Goal: Check status: Check status

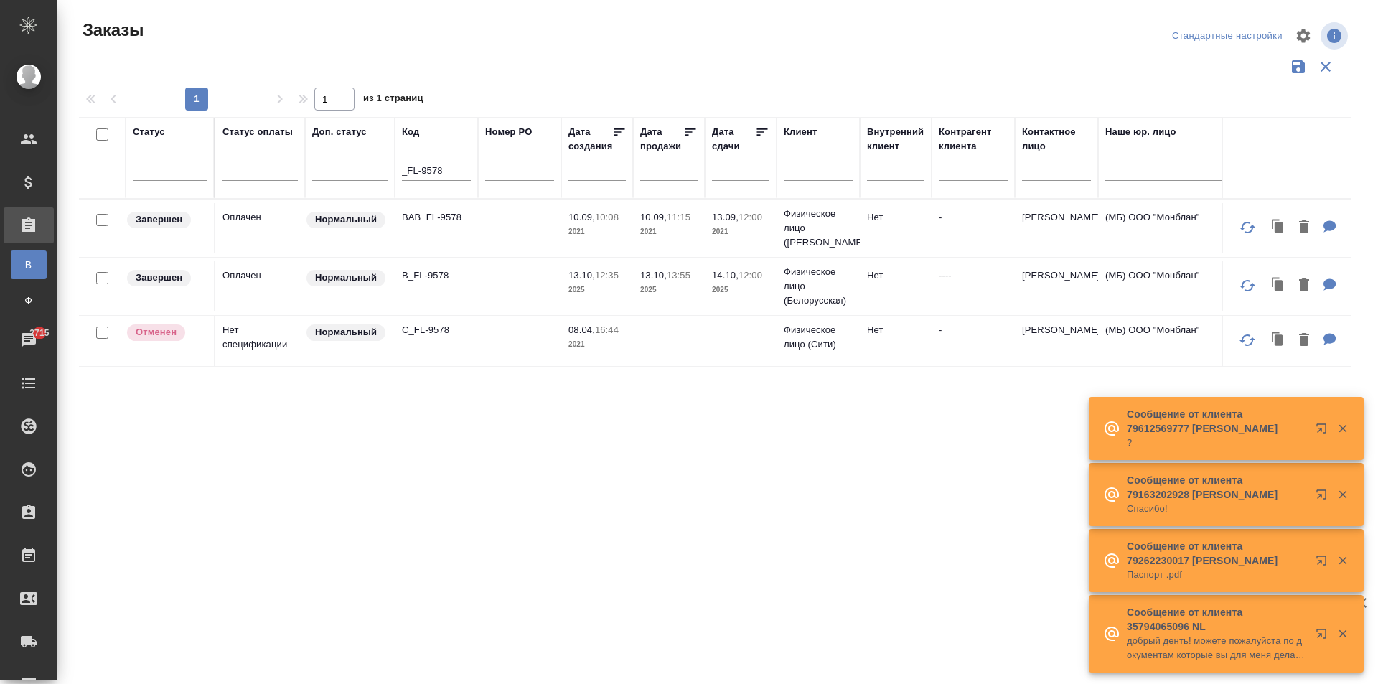
click at [448, 287] on td "B_FL-9578" at bounding box center [436, 286] width 83 height 50
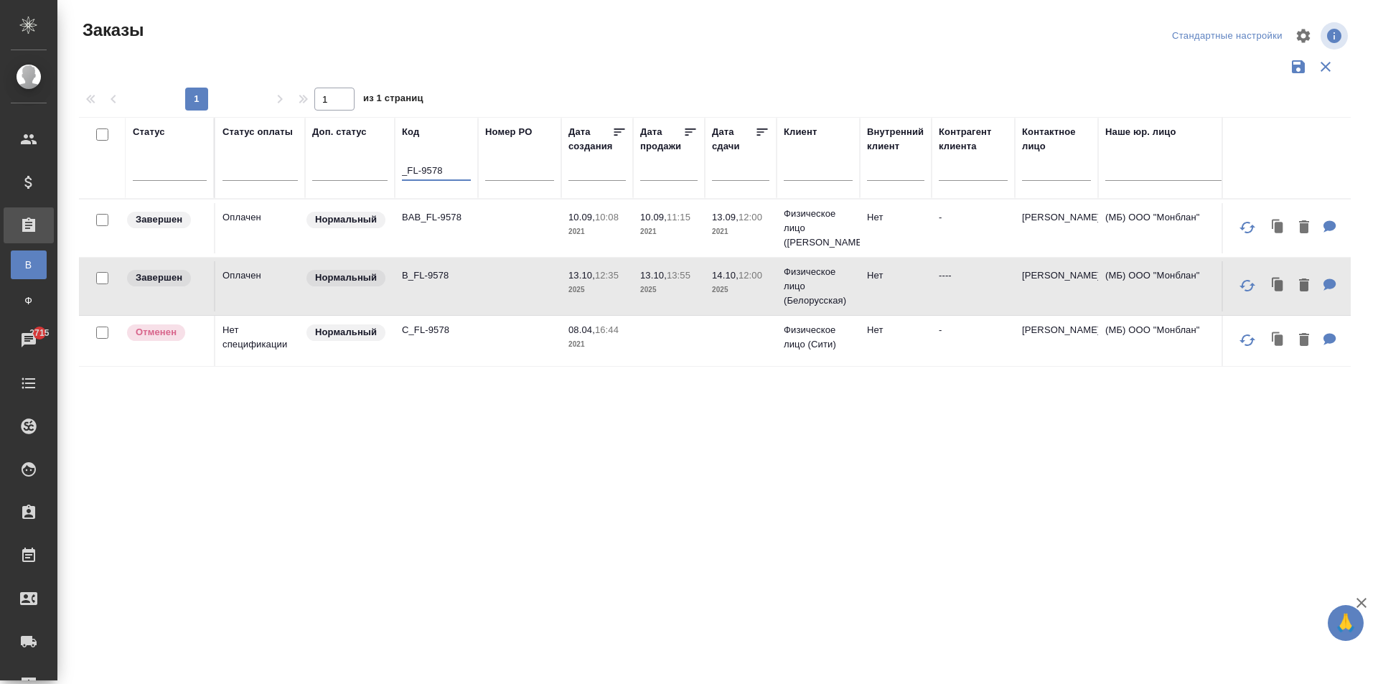
drag, startPoint x: 438, startPoint y: 171, endPoint x: 349, endPoint y: 152, distance: 91.8
click at [350, 152] on tr "Статус Статус оплаты Доп. статус Код _FL-9578 Номер PO Дата создания Дата прода…" at bounding box center [1280, 158] width 2402 height 82
drag, startPoint x: 446, startPoint y: 171, endPoint x: 281, endPoint y: 171, distance: 165.7
click at [285, 169] on tr "Статус Статус оплаты Доп. статус Код _FL-9578 Номер PO Дата создания Дата прода…" at bounding box center [1280, 158] width 2402 height 82
paste input "B_IGK-121"
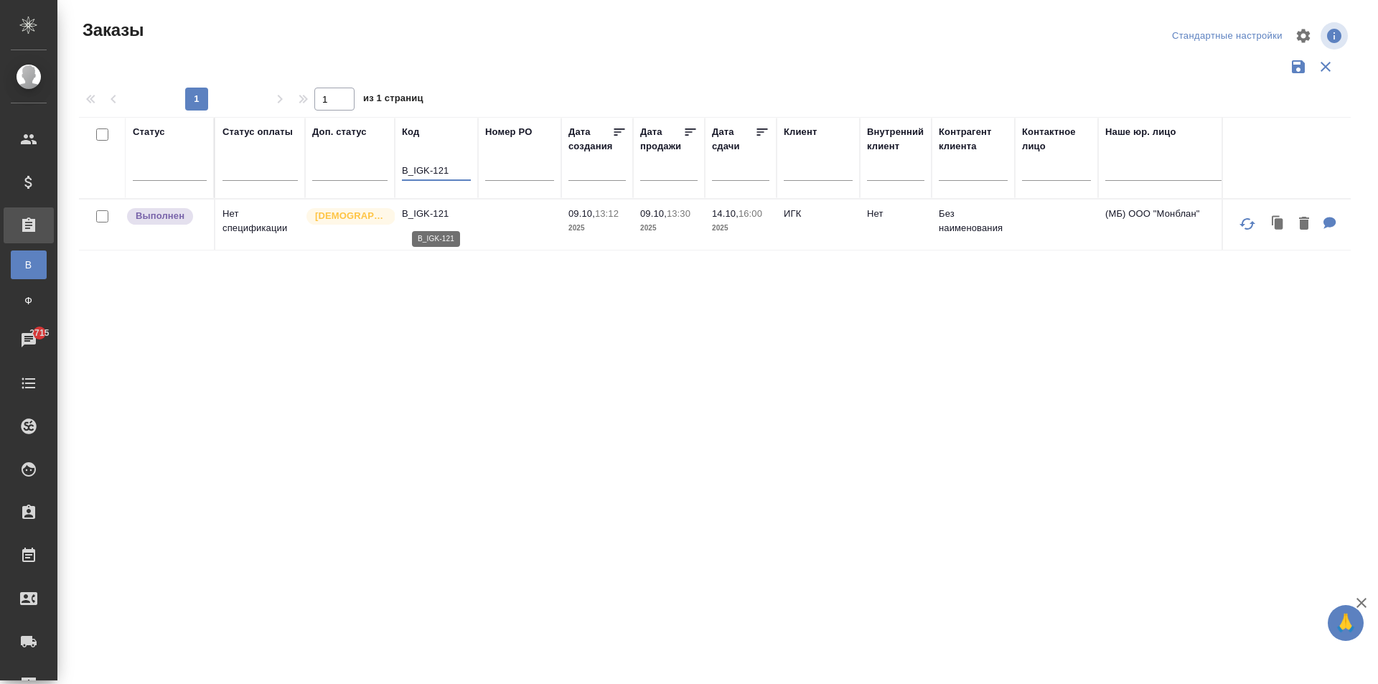
click at [448, 217] on p "B_IGK-121" at bounding box center [436, 214] width 69 height 14
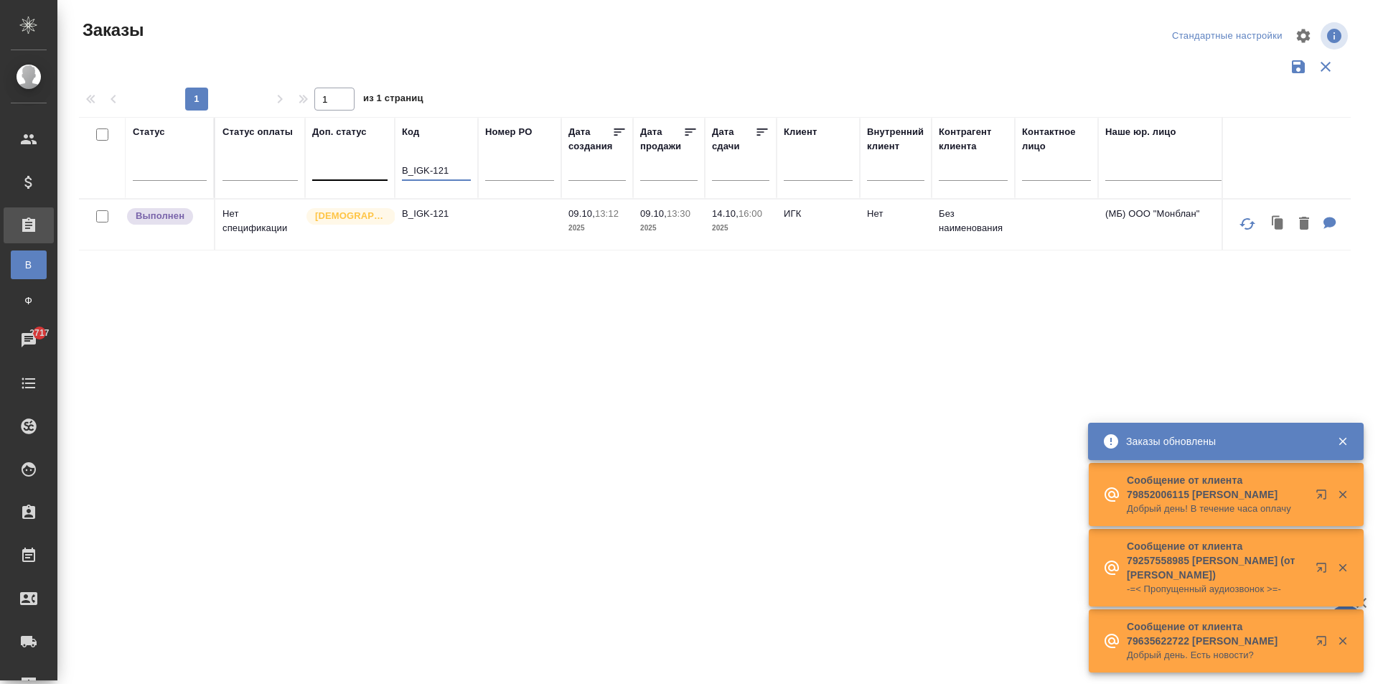
drag, startPoint x: 450, startPoint y: 169, endPoint x: 347, endPoint y: 162, distance: 102.8
click at [347, 162] on tr "Статус Статус оплаты Доп. статус Код B_IGK-121 Номер PO Дата создания Дата прод…" at bounding box center [1280, 158] width 2402 height 82
paste input "FL-9577"
type input "B_FL-9577"
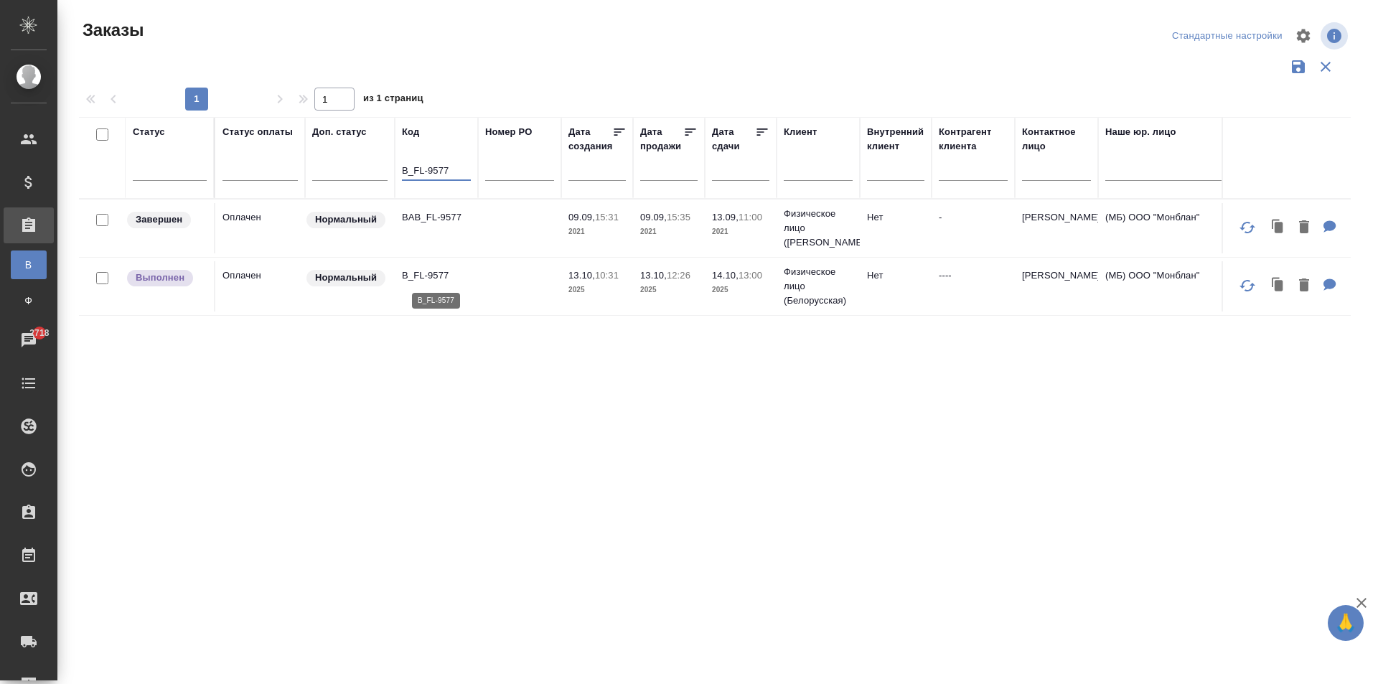
click at [446, 272] on p "B_FL-9577" at bounding box center [436, 275] width 69 height 14
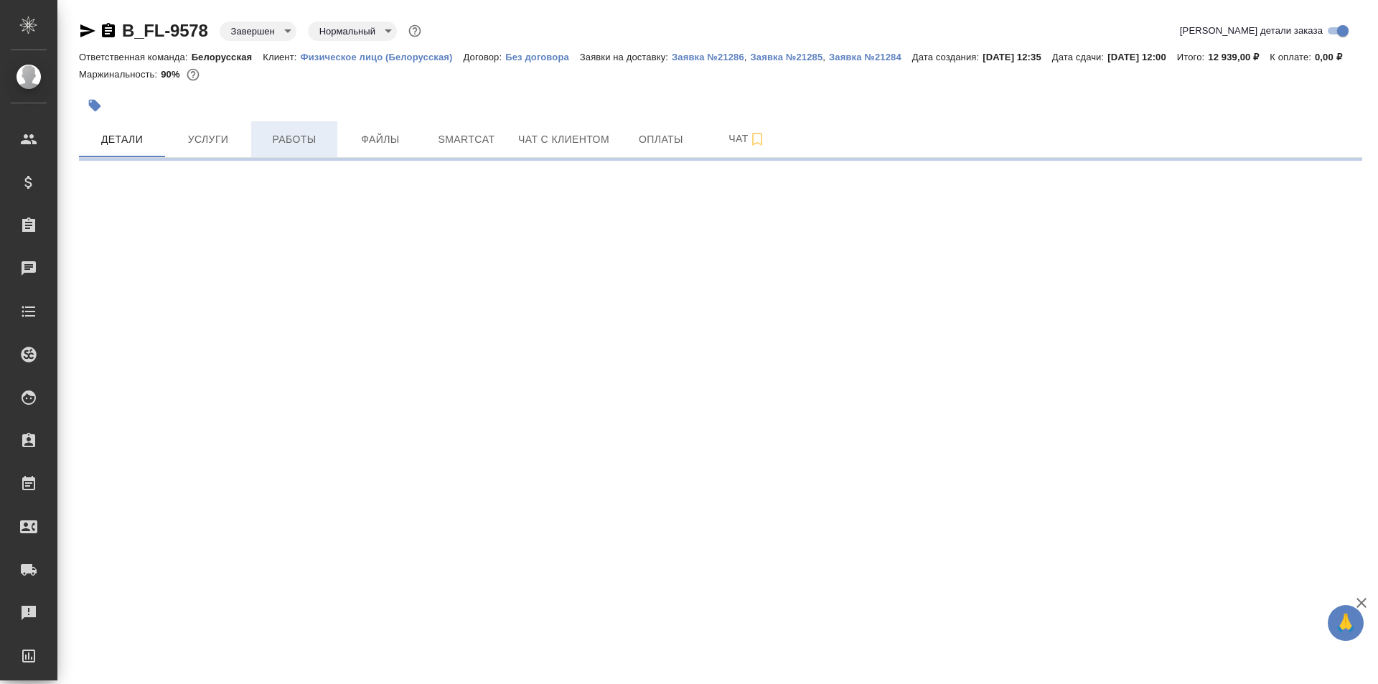
click at [306, 139] on button "Работы" at bounding box center [294, 139] width 86 height 36
select select "RU"
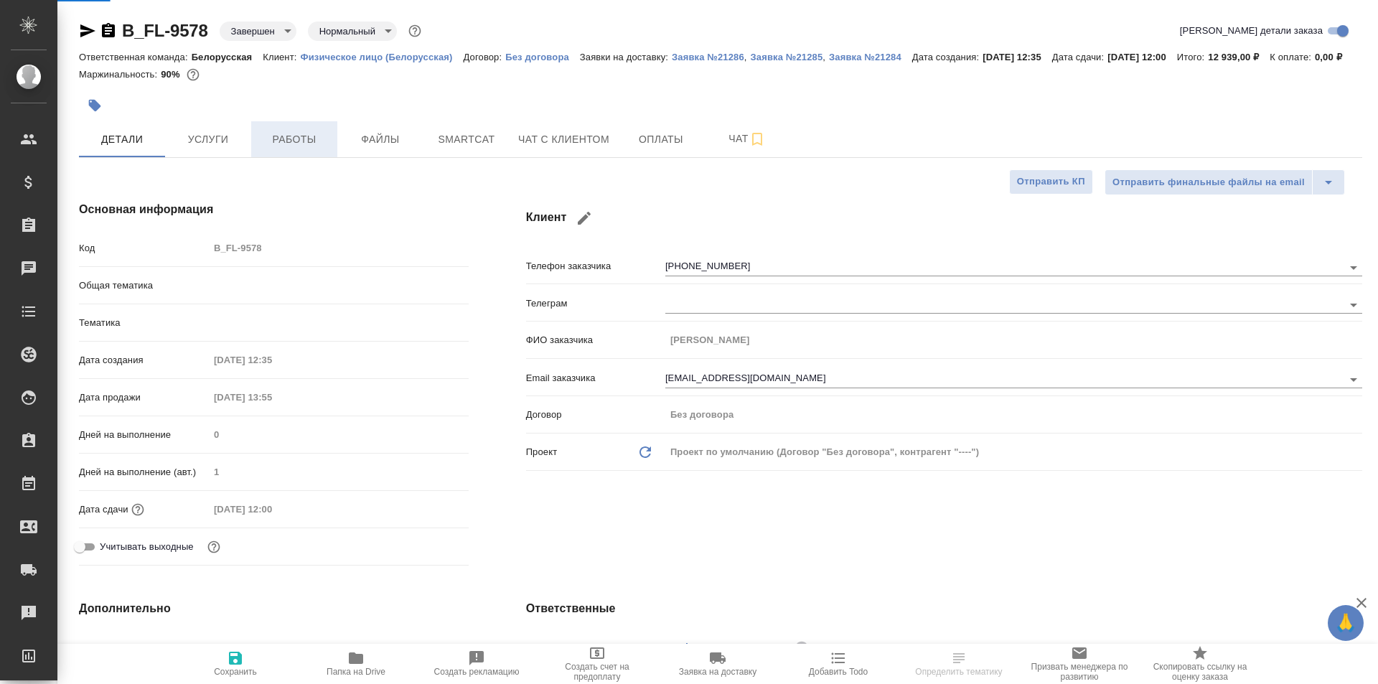
type textarea "x"
type input "Шаблонные документы"
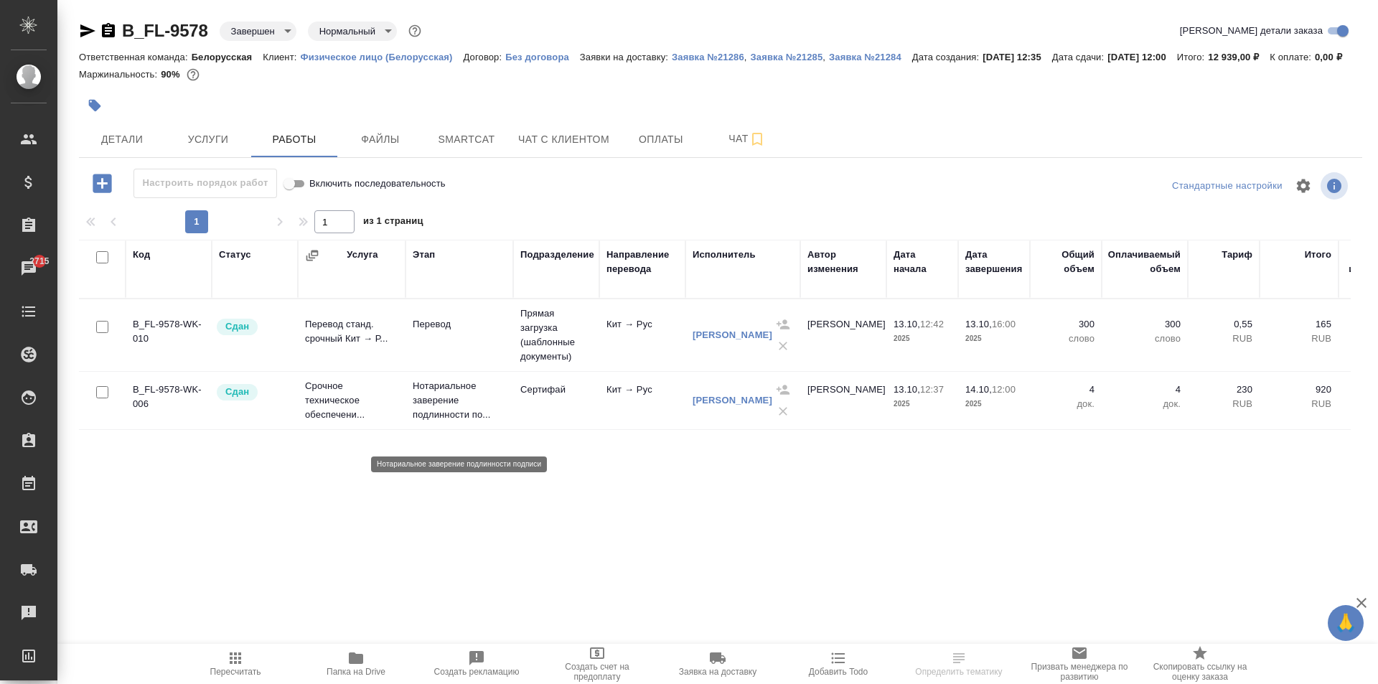
click at [436, 415] on p "Нотариальное заверение подлинности по..." at bounding box center [459, 400] width 93 height 43
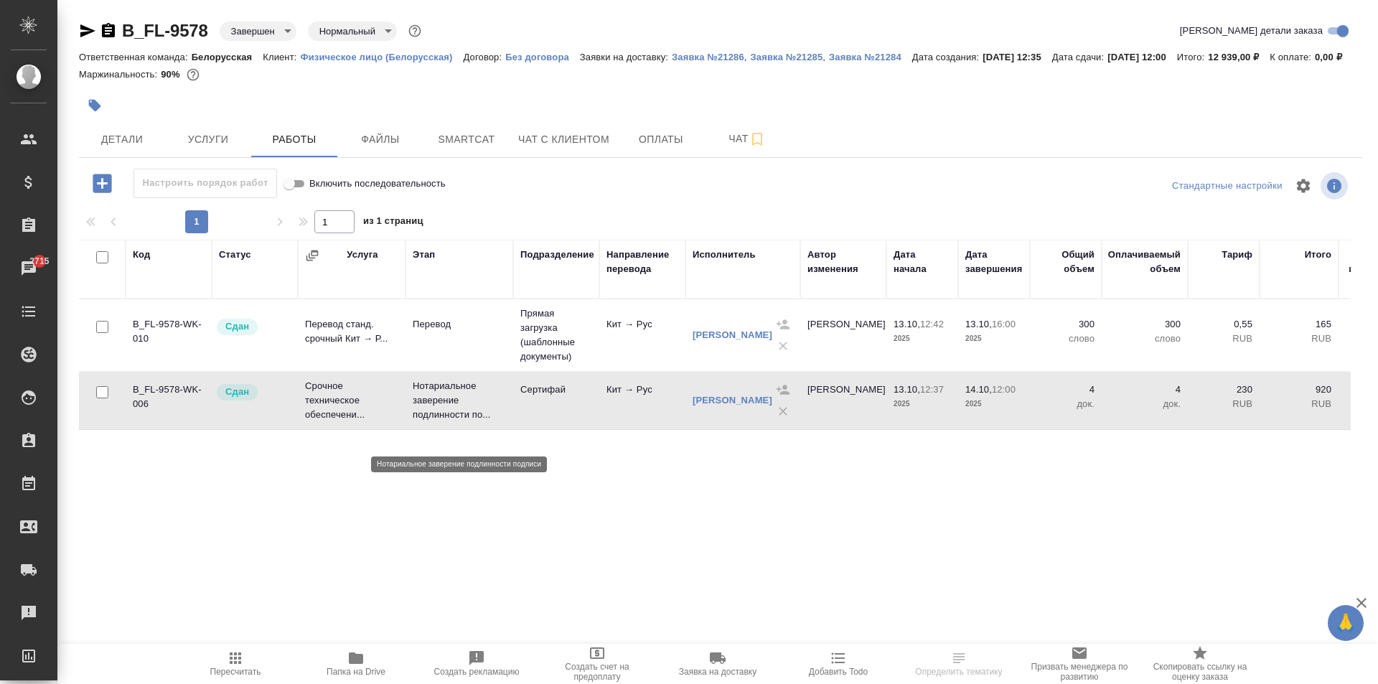
click at [436, 415] on p "Нотариальное заверение подлинности по..." at bounding box center [459, 400] width 93 height 43
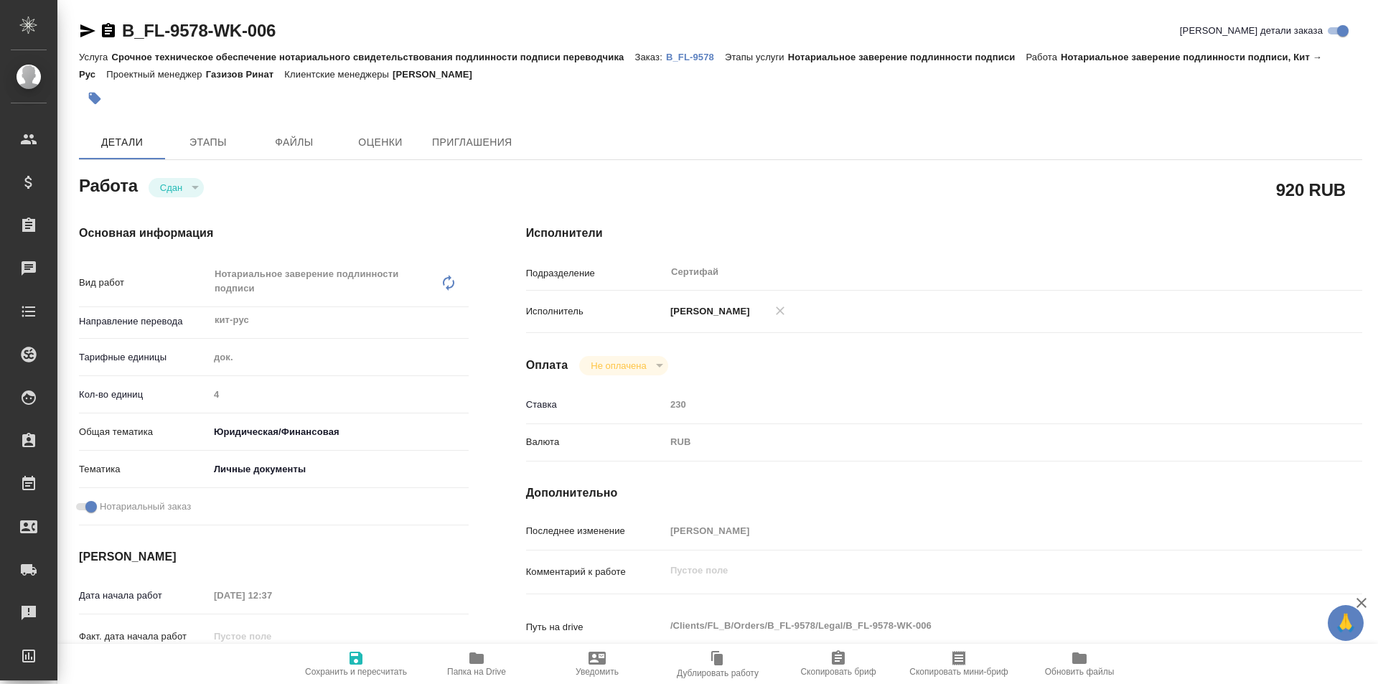
type textarea "x"
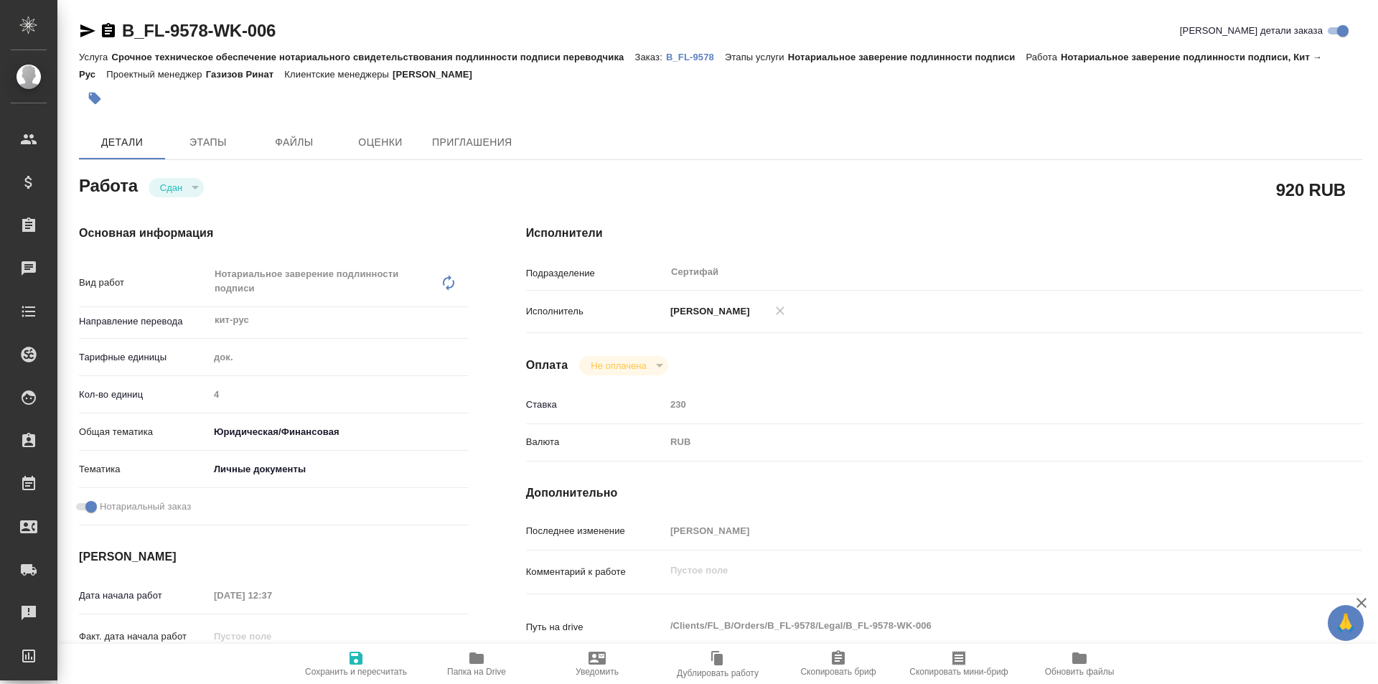
type textarea "x"
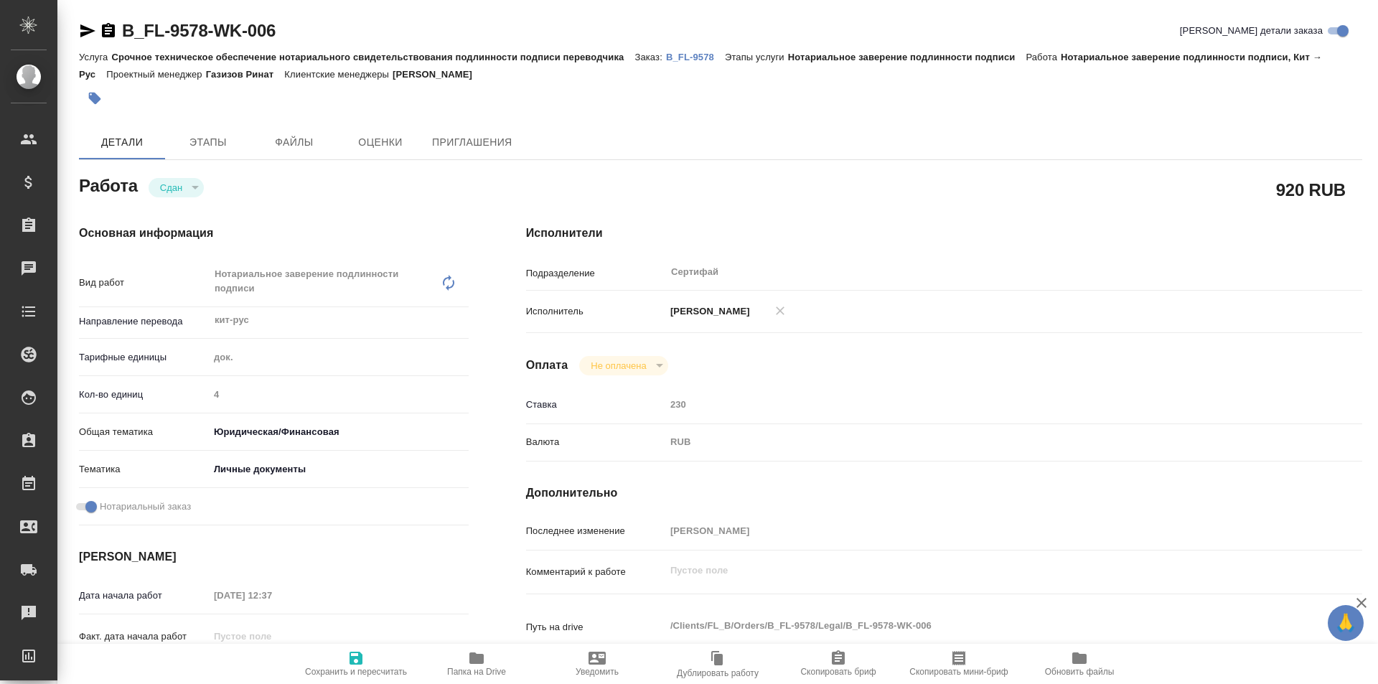
type textarea "x"
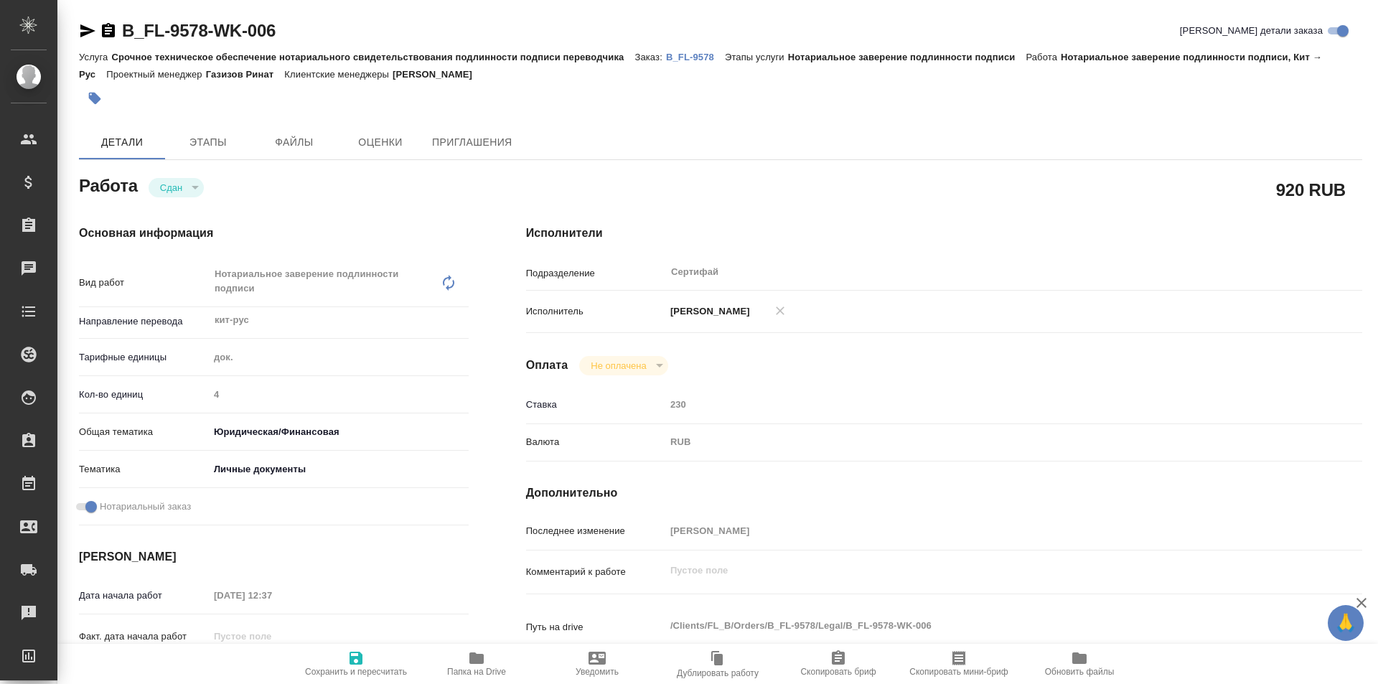
type textarea "x"
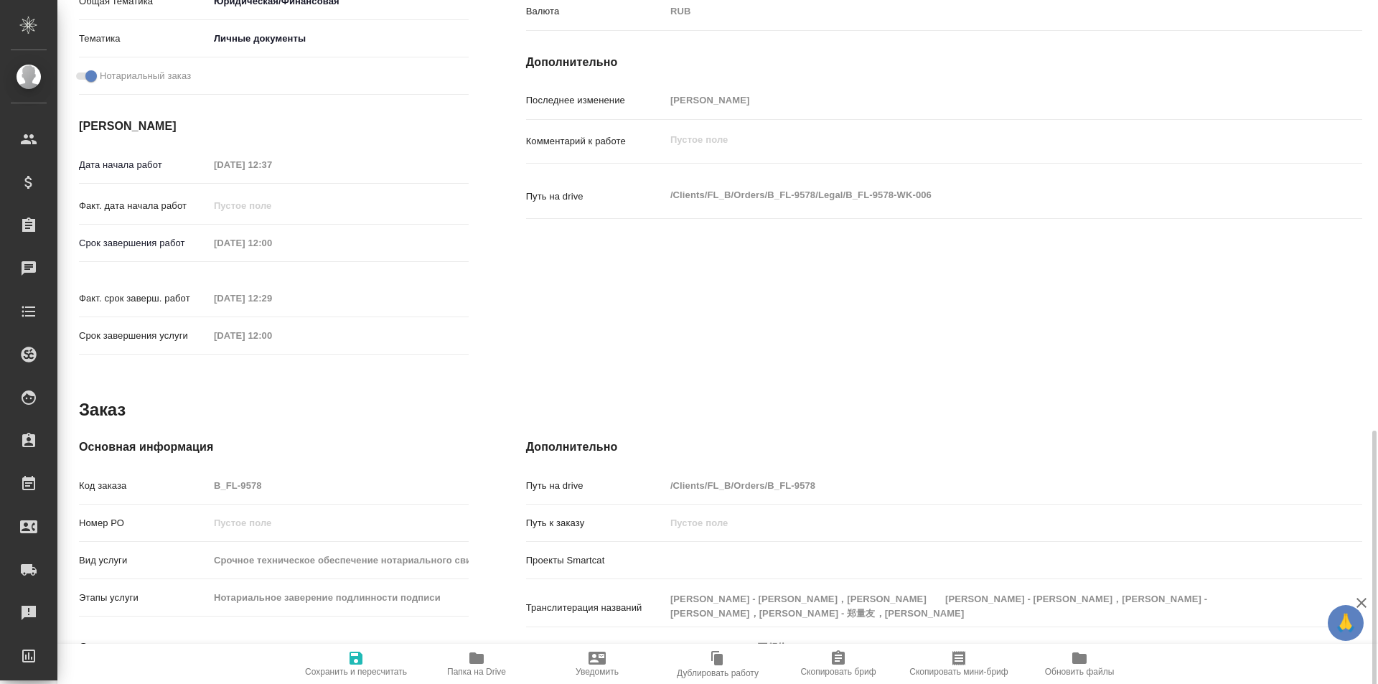
scroll to position [555, 0]
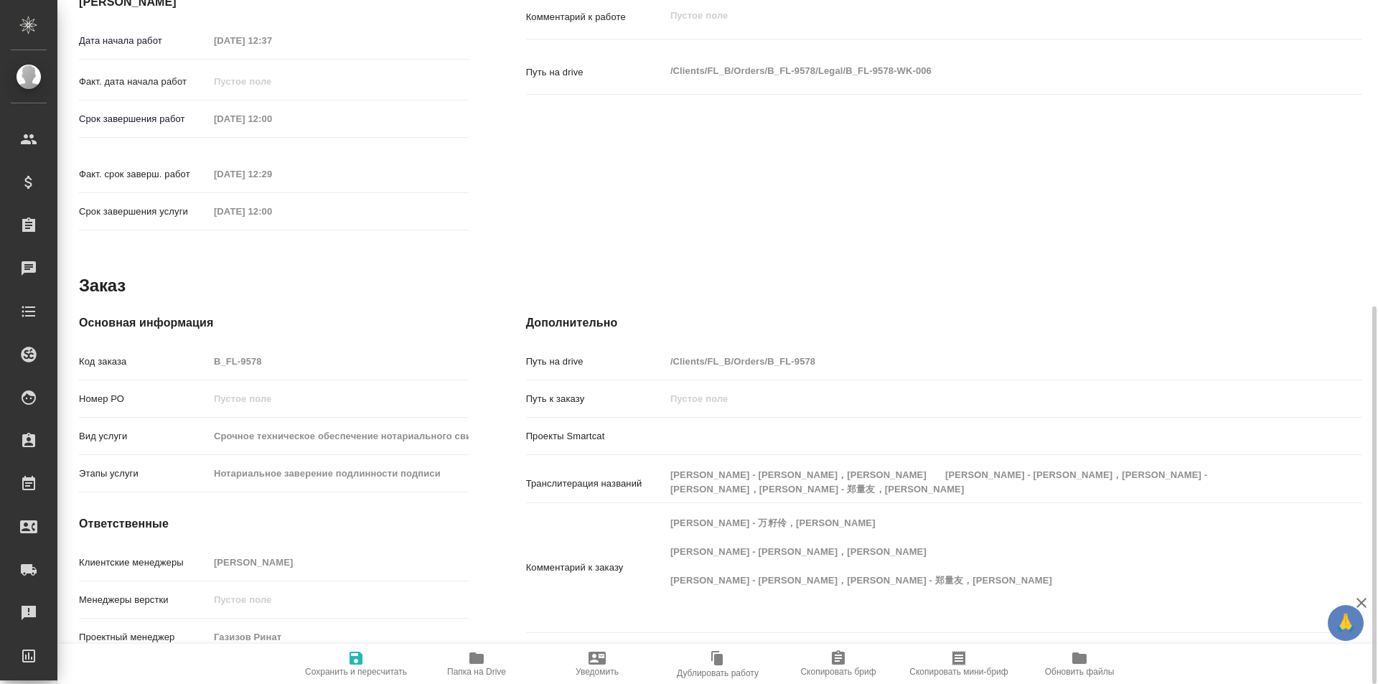
type textarea "x"
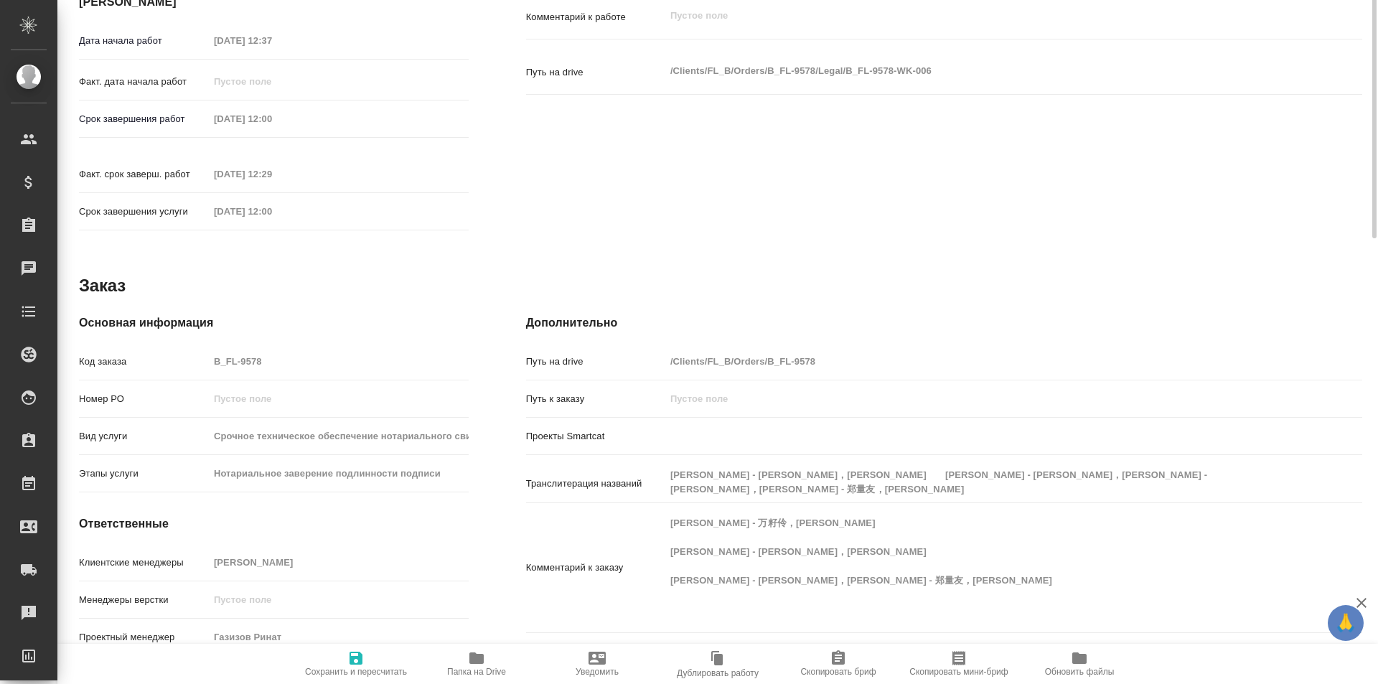
scroll to position [0, 0]
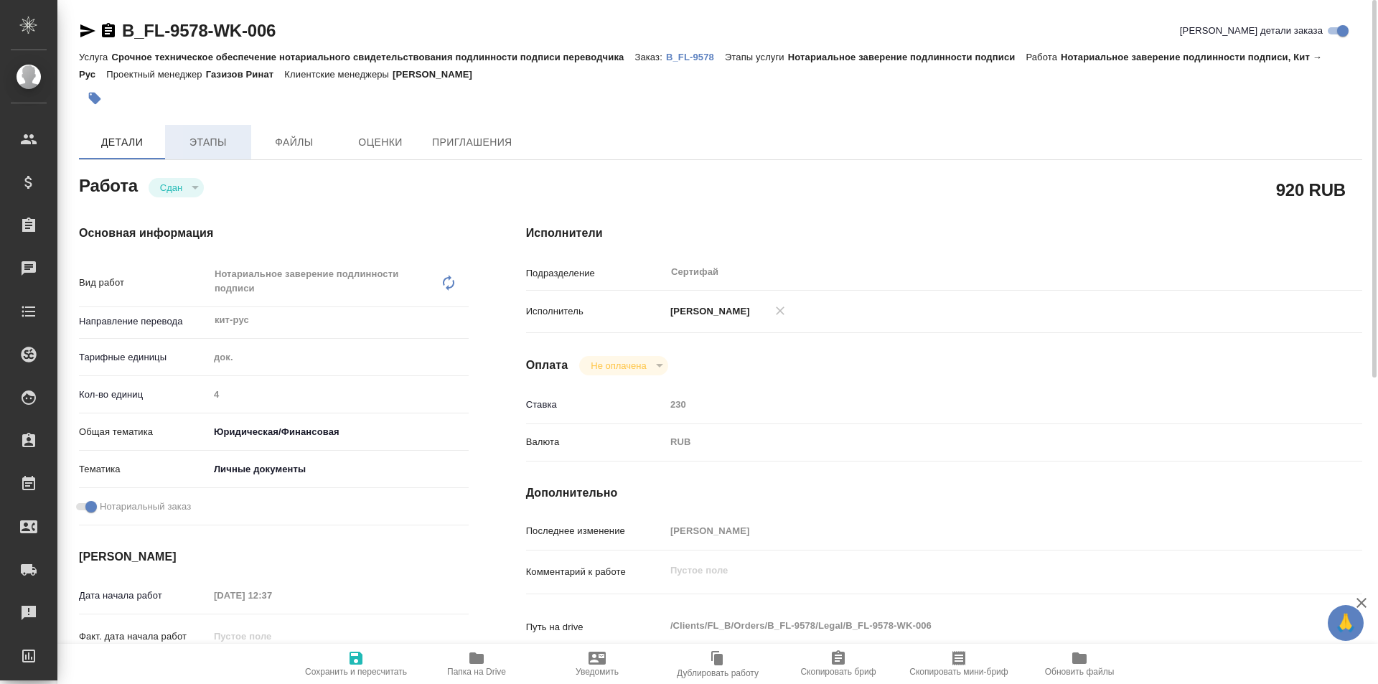
type textarea "x"
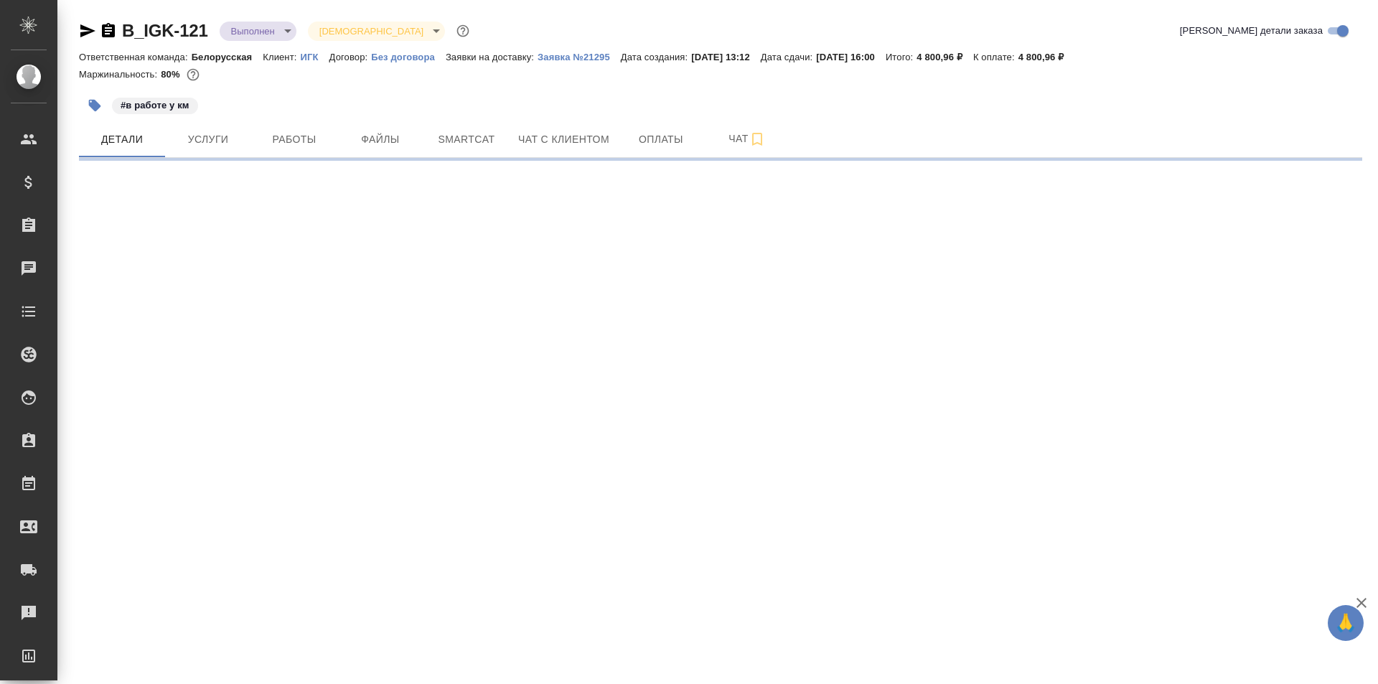
select select "RU"
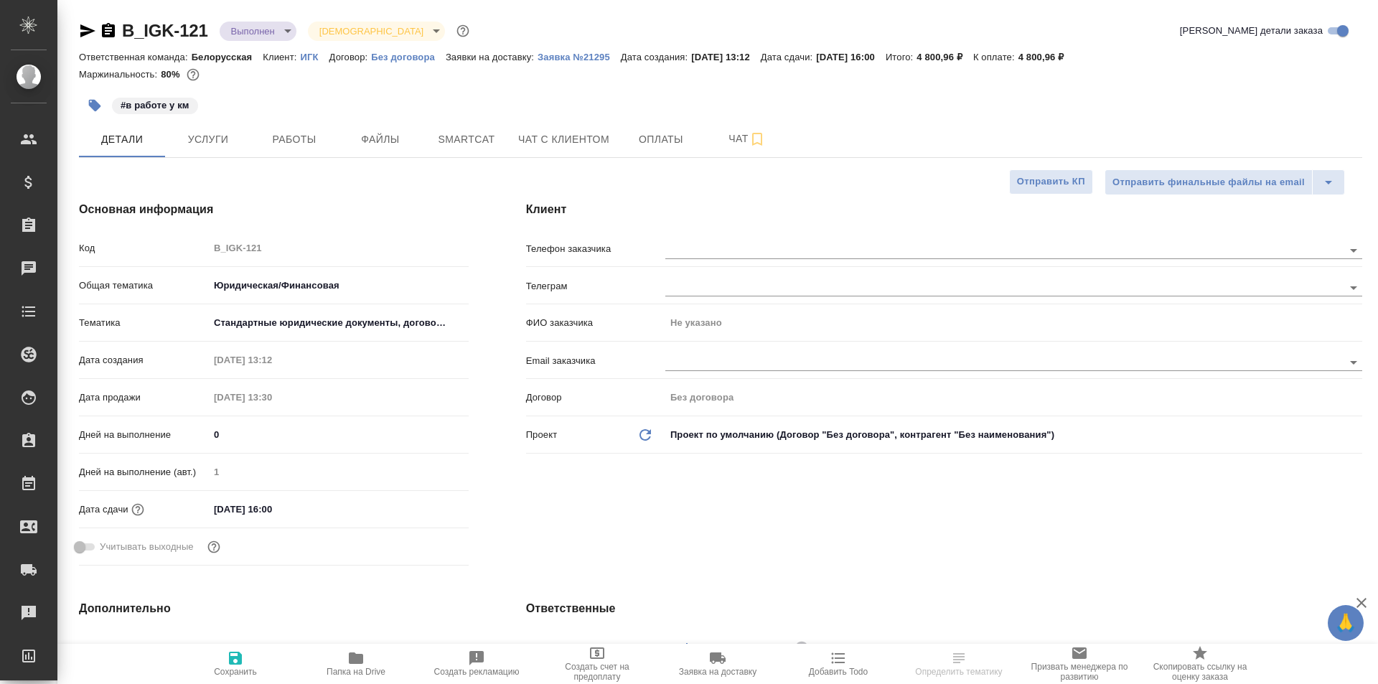
type textarea "x"
click at [298, 139] on span "Работы" at bounding box center [294, 140] width 69 height 18
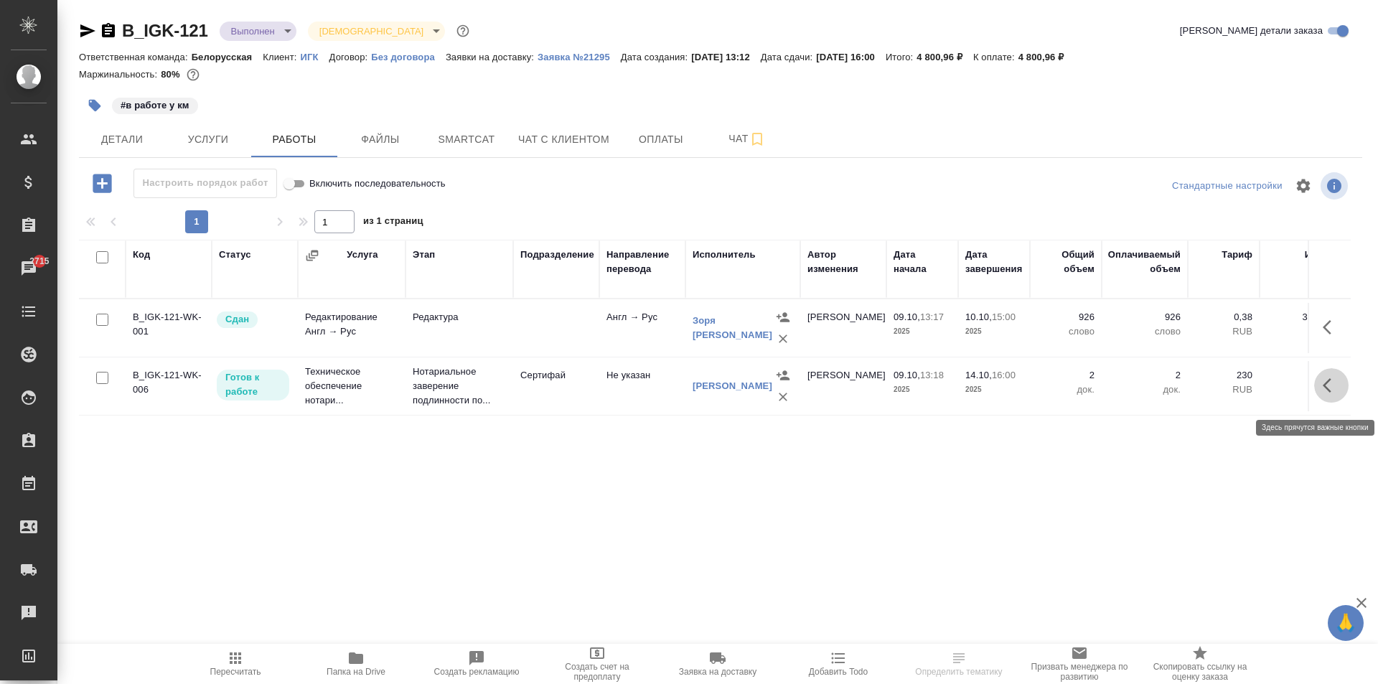
click at [1325, 388] on icon "button" at bounding box center [1330, 385] width 17 height 17
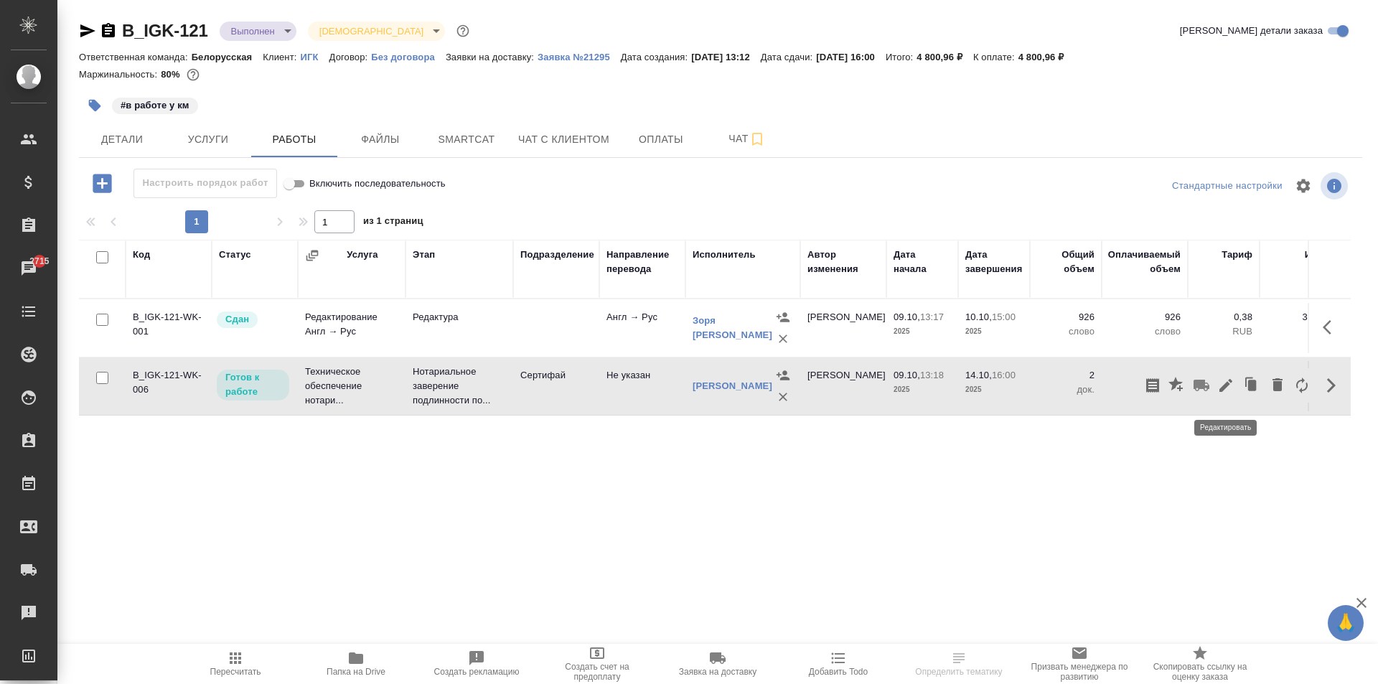
click at [1226, 394] on icon "button" at bounding box center [1225, 385] width 17 height 17
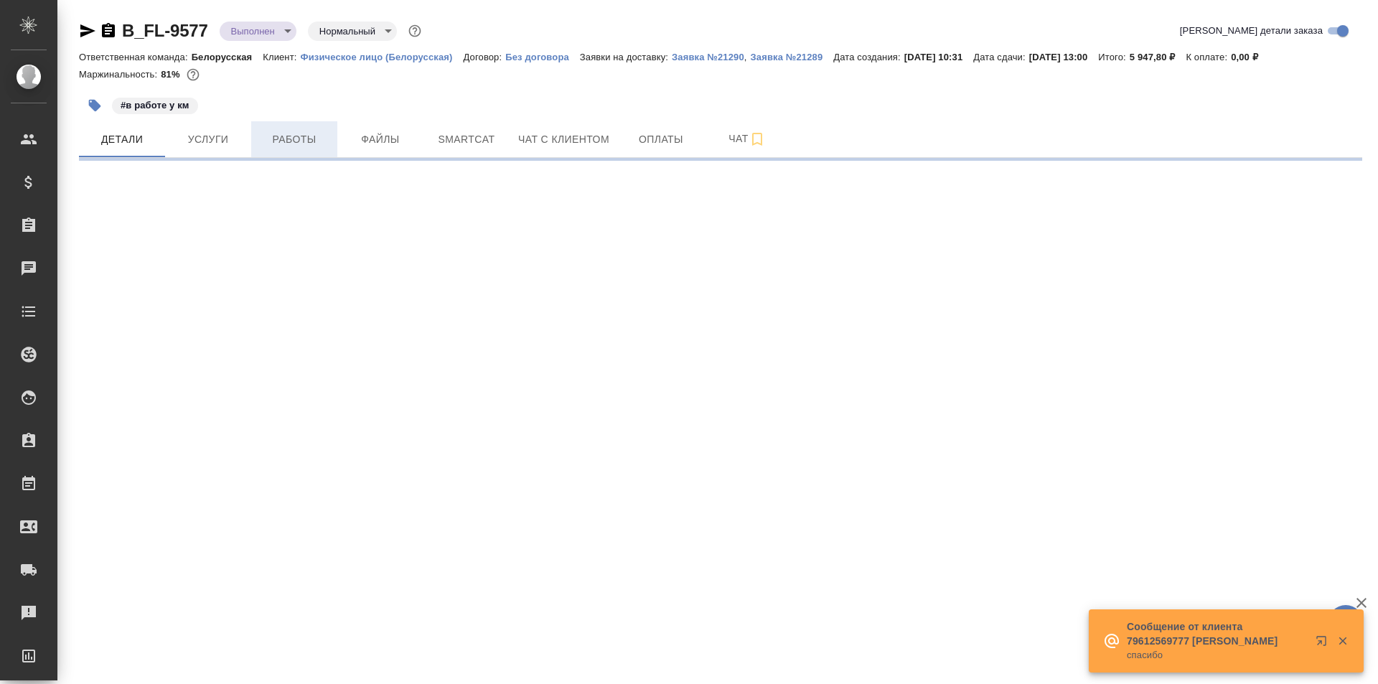
click at [303, 146] on span "Работы" at bounding box center [294, 140] width 69 height 18
select select "RU"
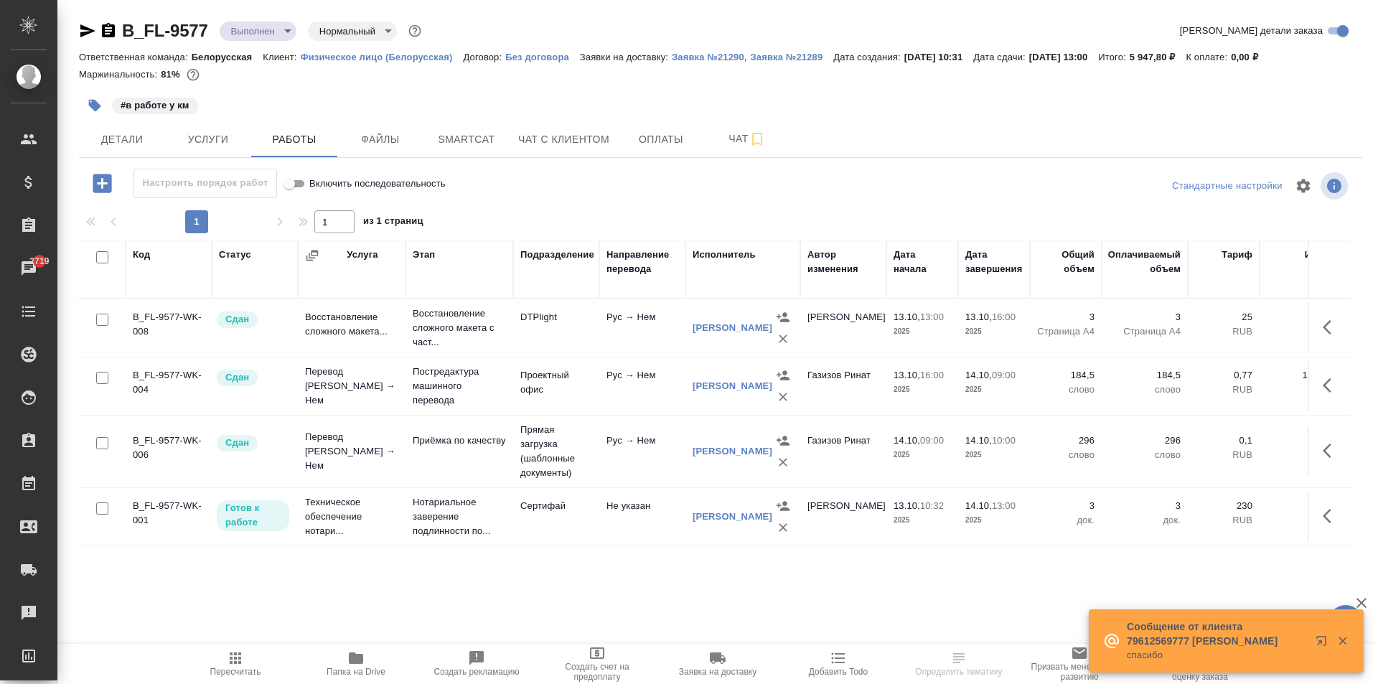
scroll to position [23, 0]
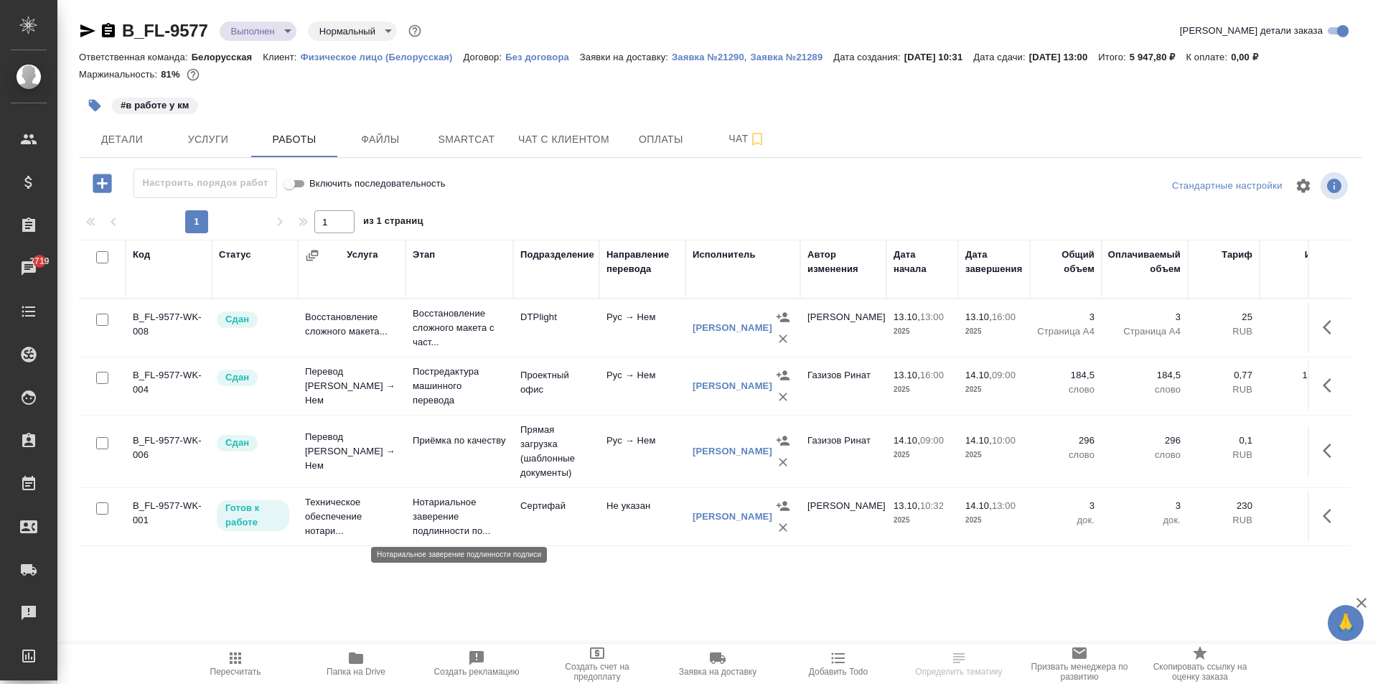
click at [435, 513] on p "Нотариальное заверение подлинности по..." at bounding box center [459, 516] width 93 height 43
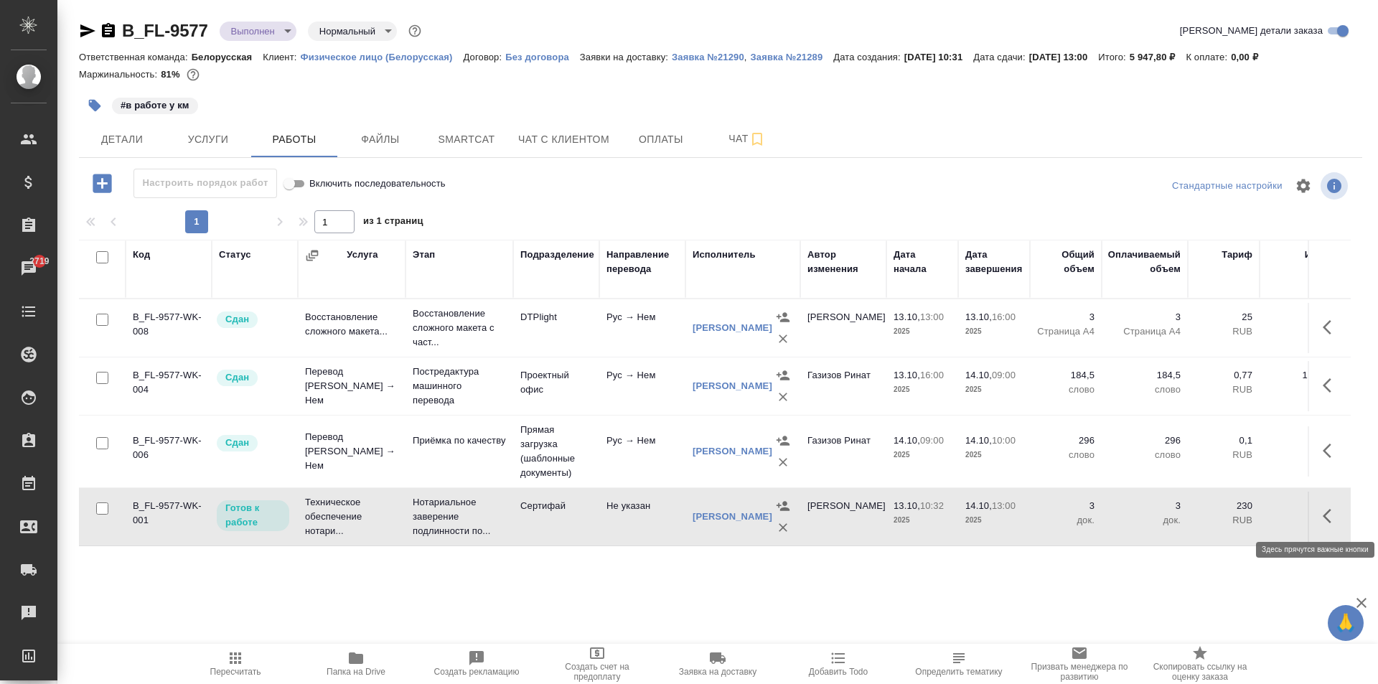
click at [1322, 517] on icon "button" at bounding box center [1330, 515] width 17 height 17
click at [1218, 511] on icon "button" at bounding box center [1225, 515] width 17 height 17
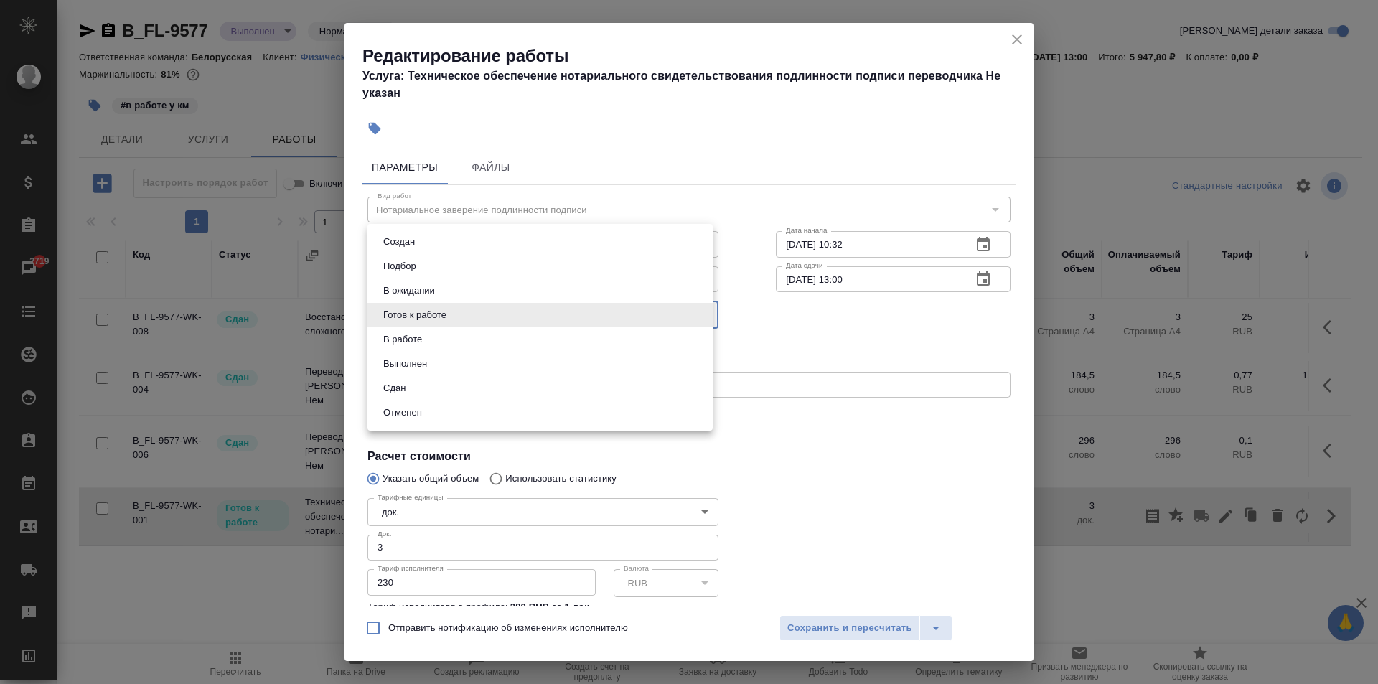
click at [445, 319] on body "🙏 .cls-1 fill:#fff; AWATERA Aivazyan Karina Клиенты Спецификации Заказы 2719 Ча…" at bounding box center [689, 342] width 1378 height 684
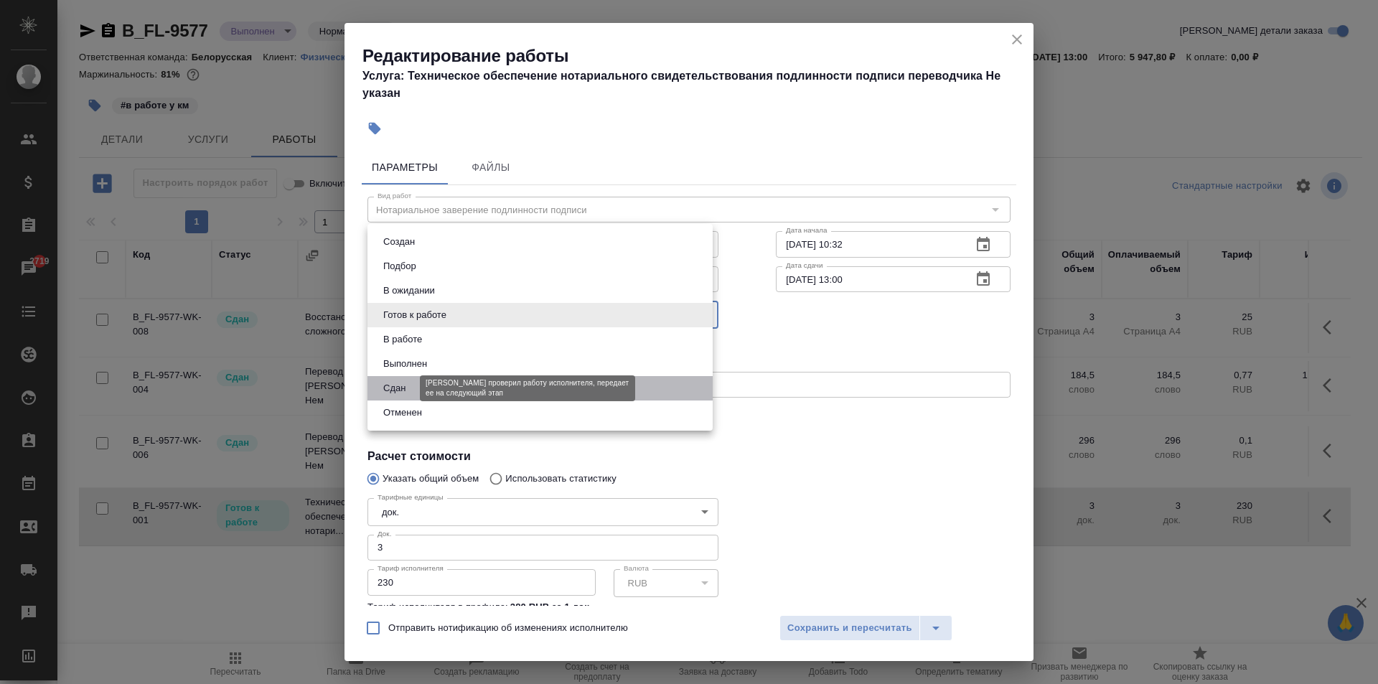
click at [405, 391] on button "Сдан" at bounding box center [394, 388] width 31 height 16
type input "closed"
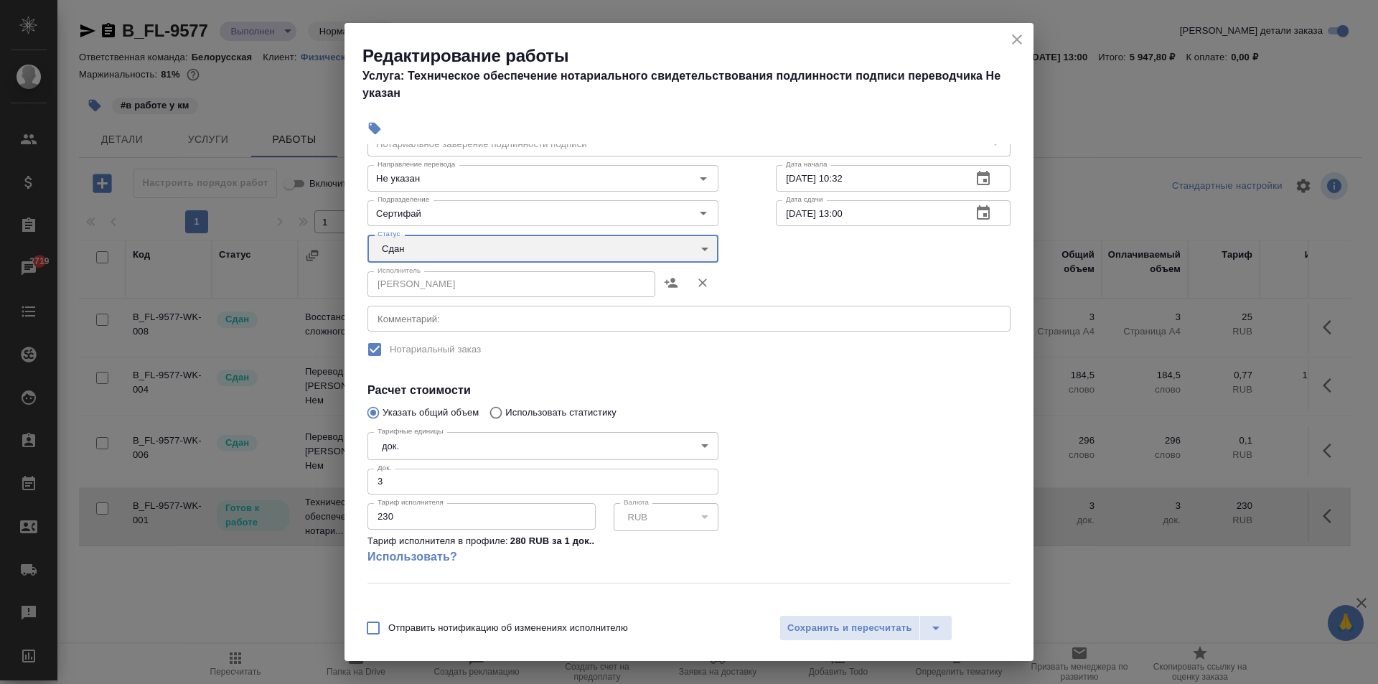
scroll to position [130, 0]
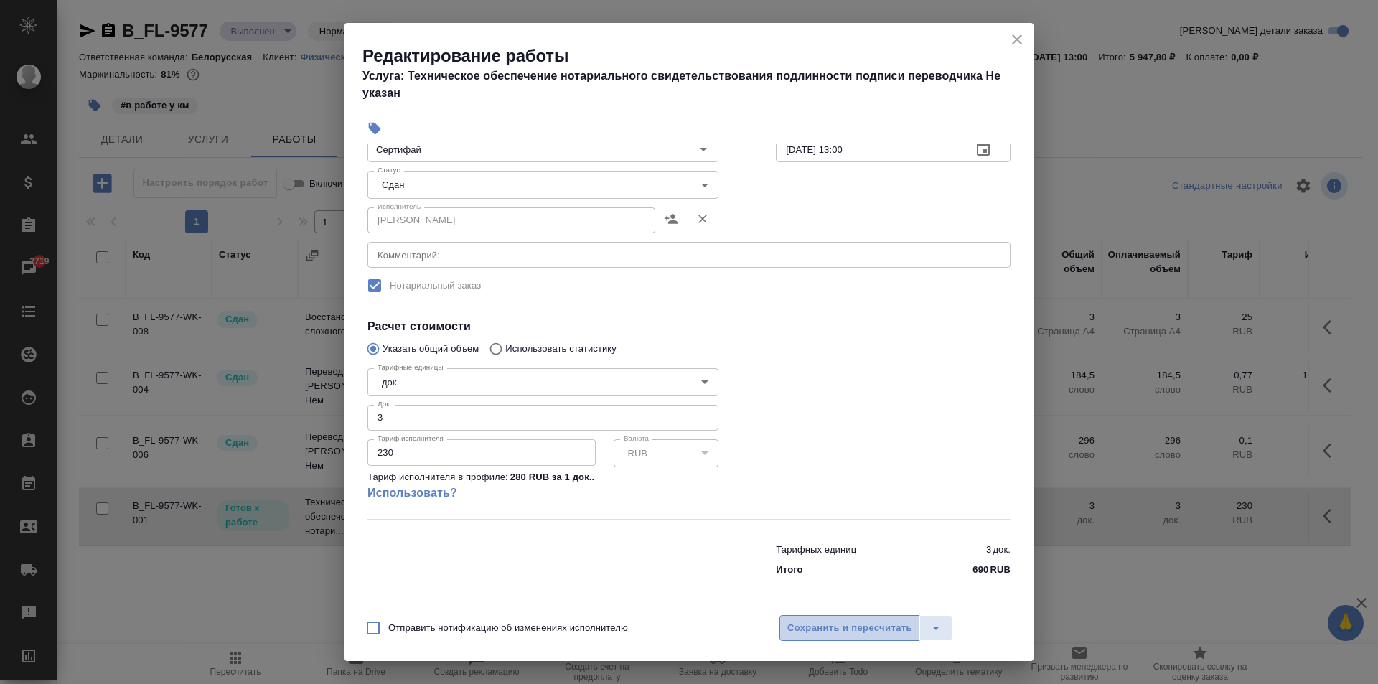
click at [870, 629] on span "Сохранить и пересчитать" at bounding box center [849, 628] width 125 height 17
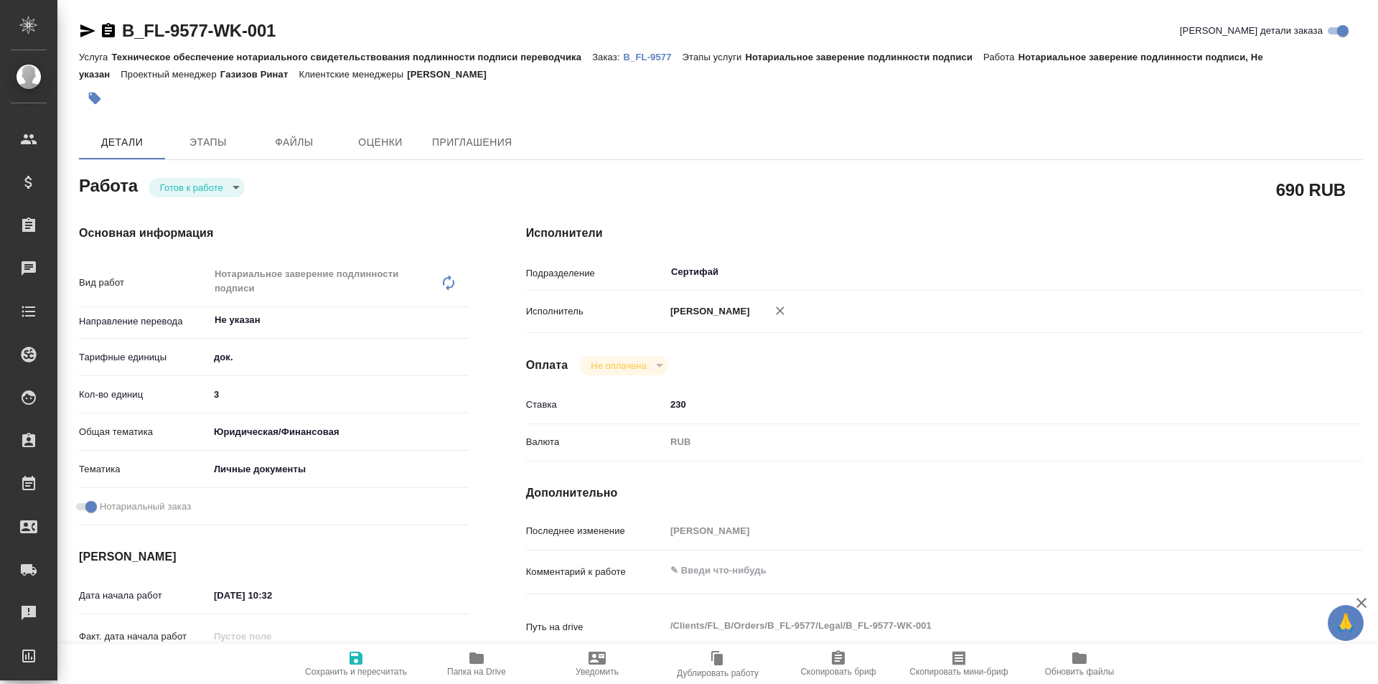
type textarea "x"
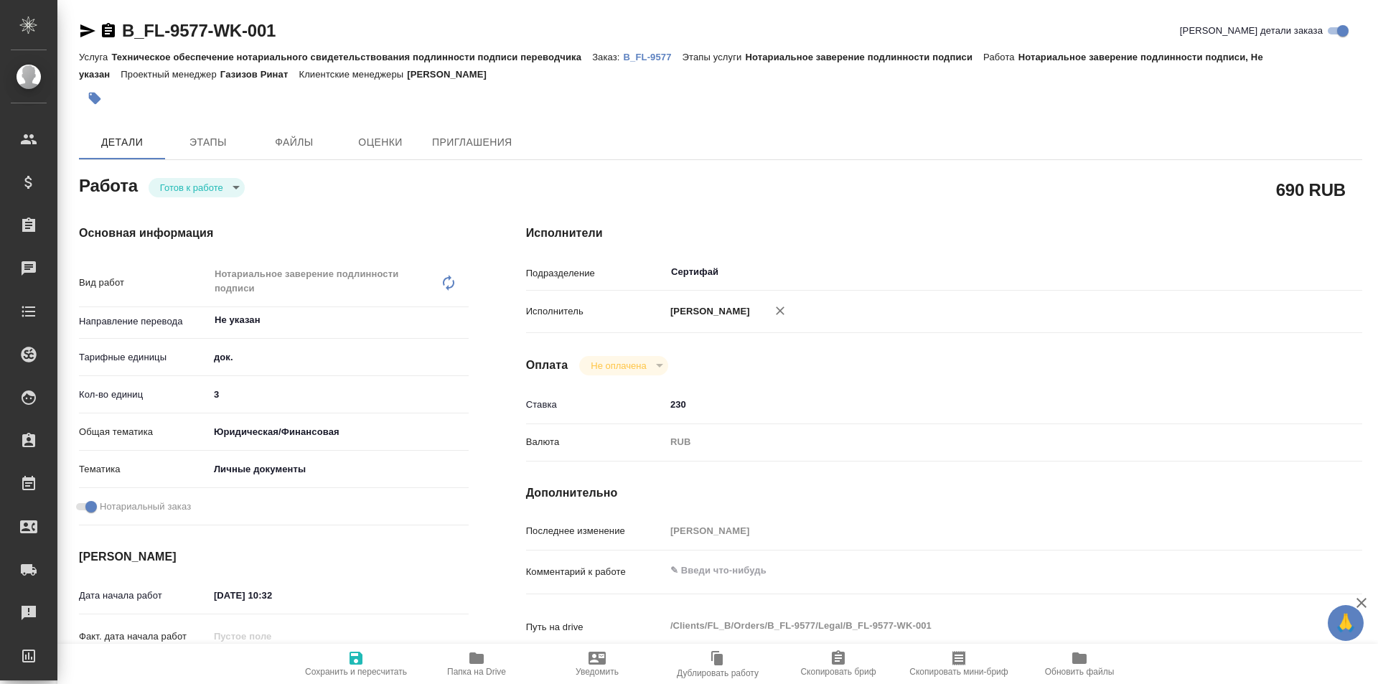
type textarea "x"
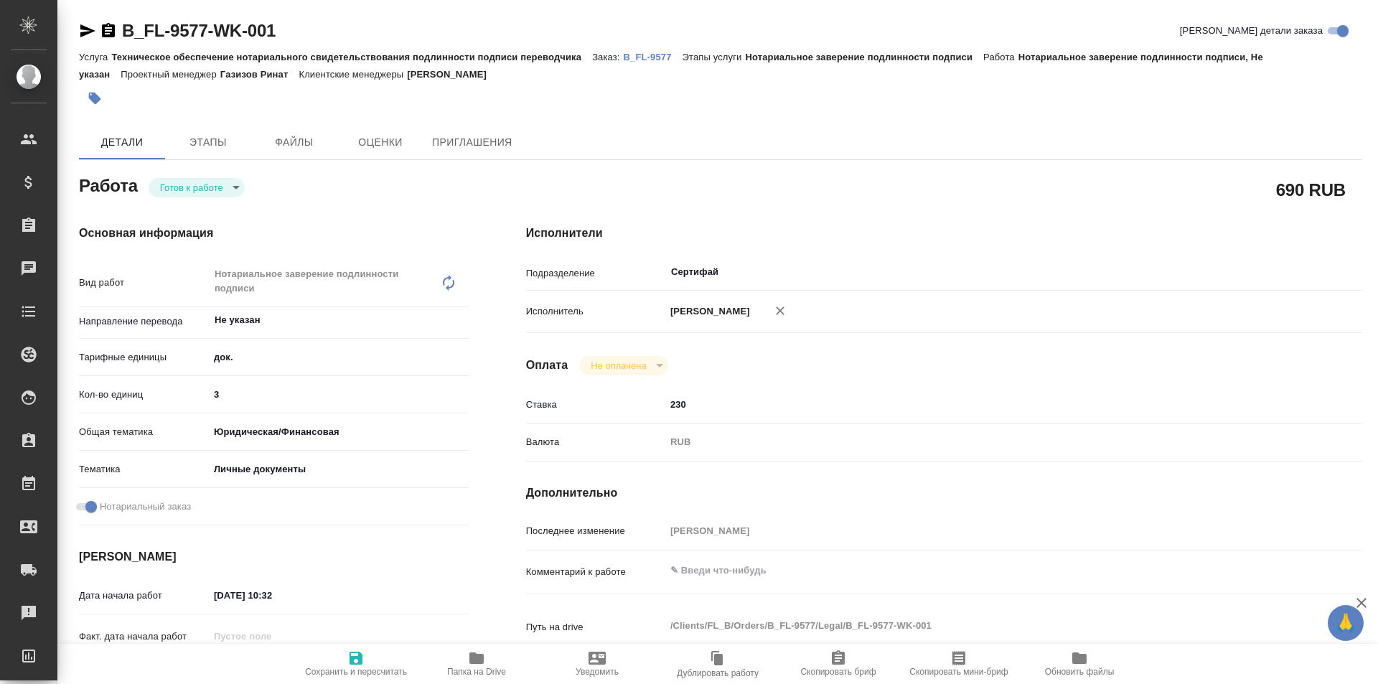
type textarea "x"
